Goal: Task Accomplishment & Management: Manage account settings

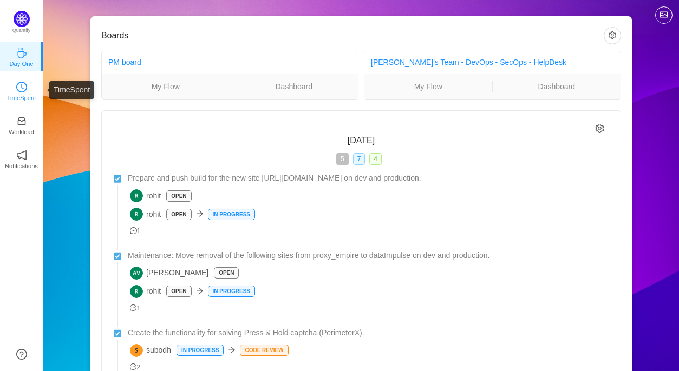
click at [22, 91] on icon "icon: clock-circle" at bounding box center [21, 87] width 11 height 11
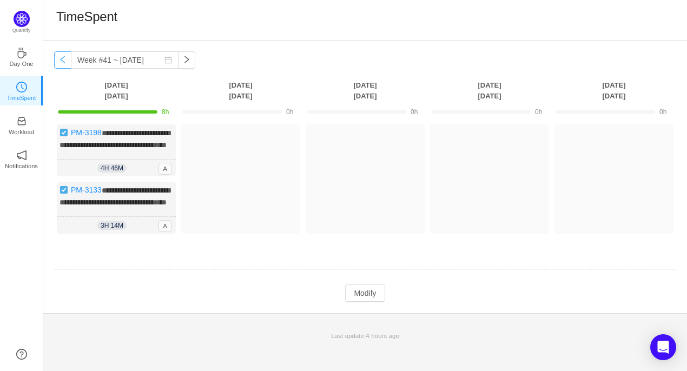
click at [62, 61] on button "button" at bounding box center [62, 59] width 17 height 17
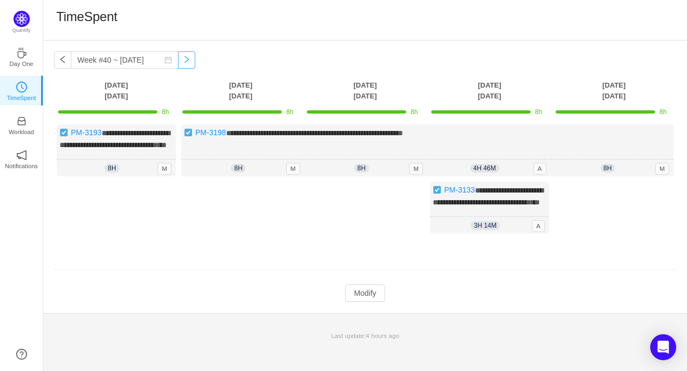
click at [180, 56] on button "button" at bounding box center [186, 59] width 17 height 17
type input "Week #41 ~ [DATE]"
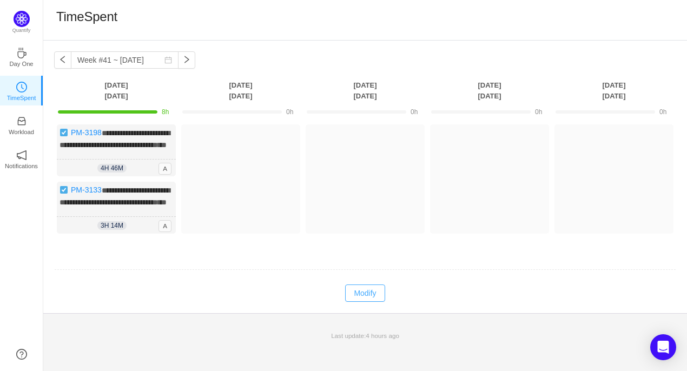
click at [379, 302] on button "Modify" at bounding box center [365, 293] width 40 height 17
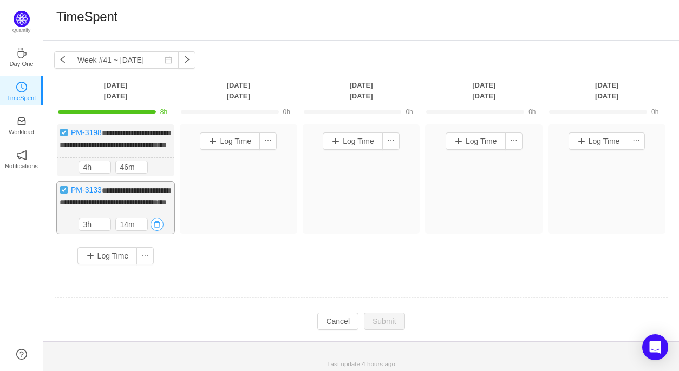
click at [155, 231] on button "button" at bounding box center [156, 224] width 13 height 13
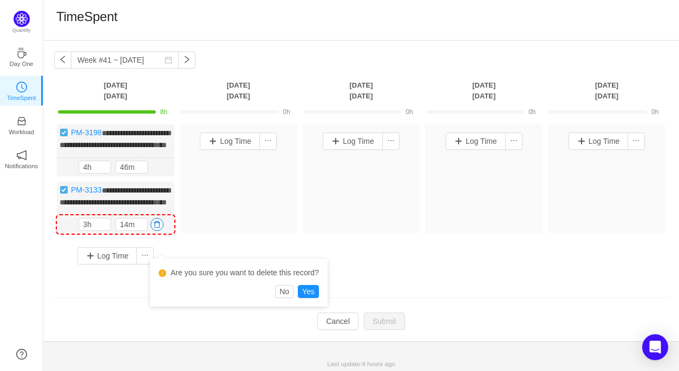
click at [305, 298] on div "Are you sure you want to delete this record? No Yes" at bounding box center [239, 283] width 178 height 48
click at [306, 298] on button "Yes" at bounding box center [308, 291] width 21 height 13
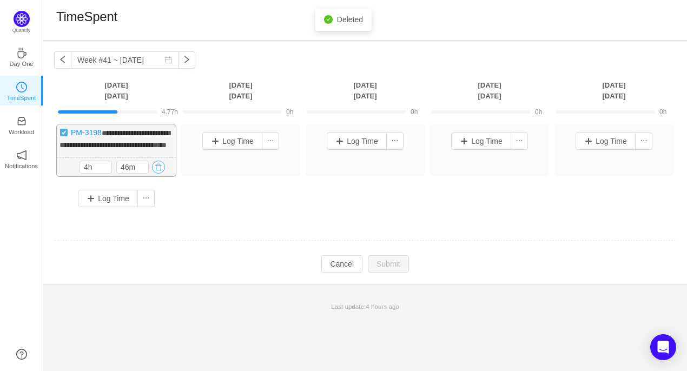
click at [161, 174] on button "button" at bounding box center [158, 167] width 13 height 13
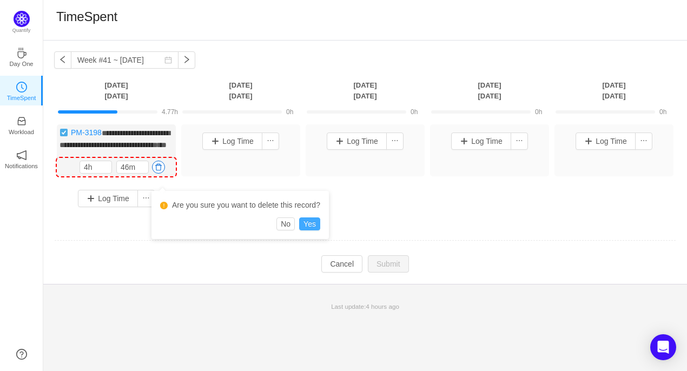
click at [313, 224] on button "Yes" at bounding box center [309, 224] width 21 height 13
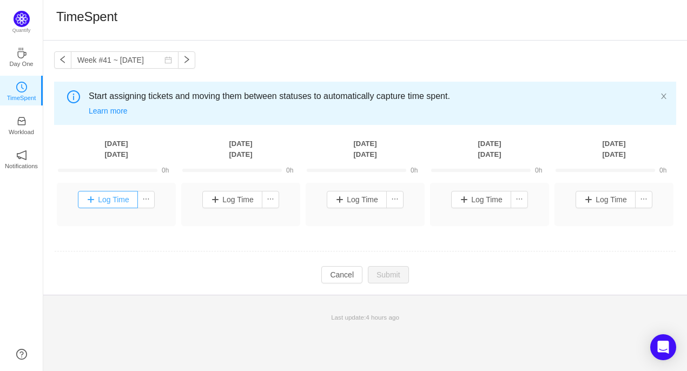
click at [99, 203] on button "Log Time" at bounding box center [108, 199] width 60 height 17
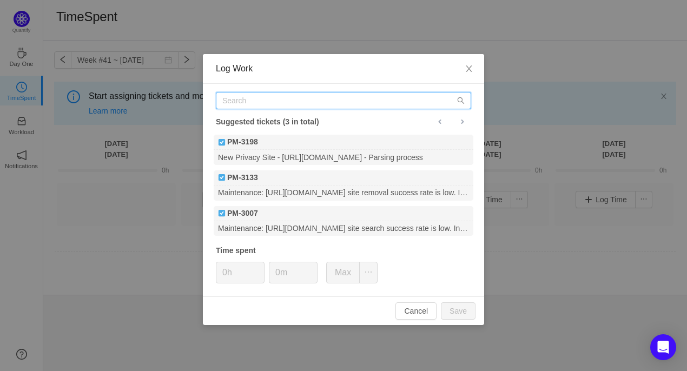
click at [246, 102] on input "text" at bounding box center [343, 100] width 255 height 17
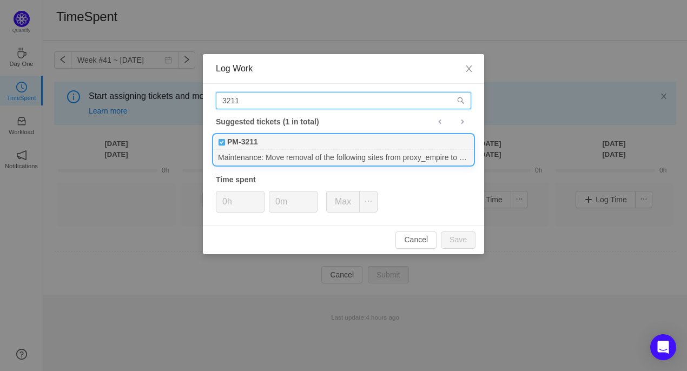
type input "3211"
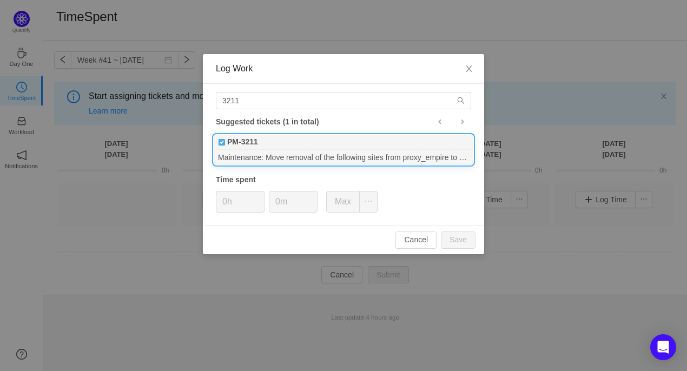
click at [257, 147] on b "PM-3211" at bounding box center [242, 141] width 31 height 11
click at [226, 200] on input "0h" at bounding box center [240, 202] width 48 height 21
click at [456, 243] on button "Save" at bounding box center [458, 240] width 35 height 17
type input "0h"
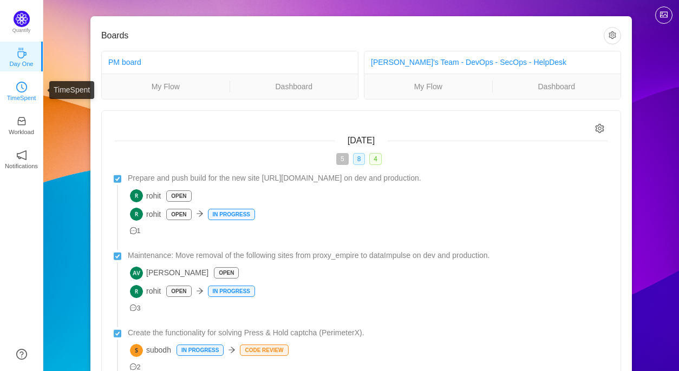
click at [14, 98] on p "TimeSpent" at bounding box center [21, 98] width 29 height 10
